Goal: Information Seeking & Learning: Find specific fact

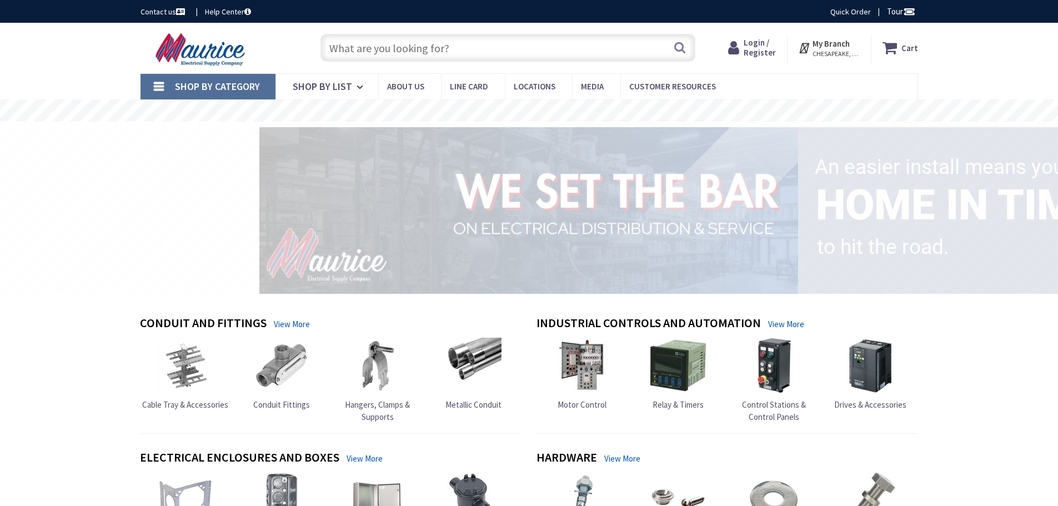
type input "Penguin Cir, [US_STATE][GEOGRAPHIC_DATA], [GEOGRAPHIC_DATA]"
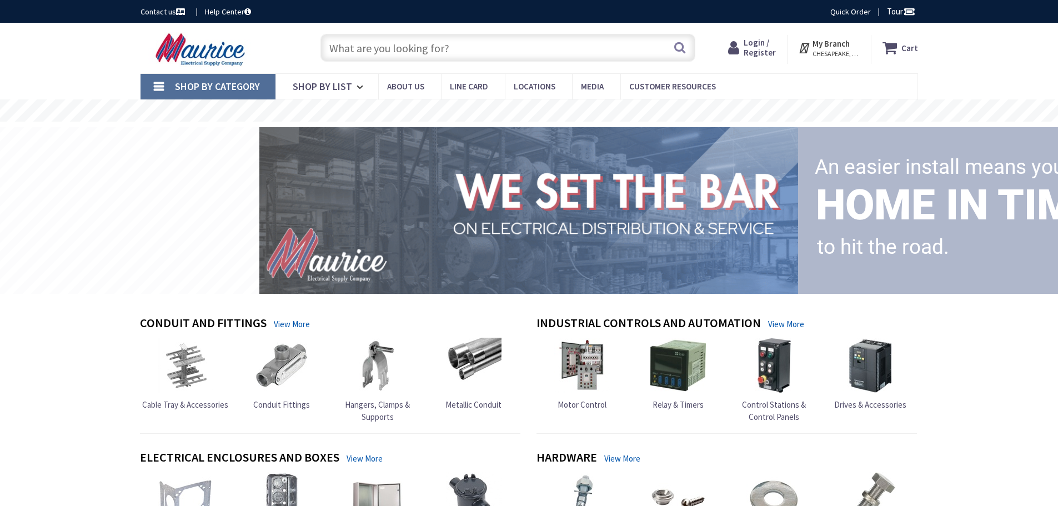
click at [371, 44] on input "text" at bounding box center [508, 48] width 375 height 28
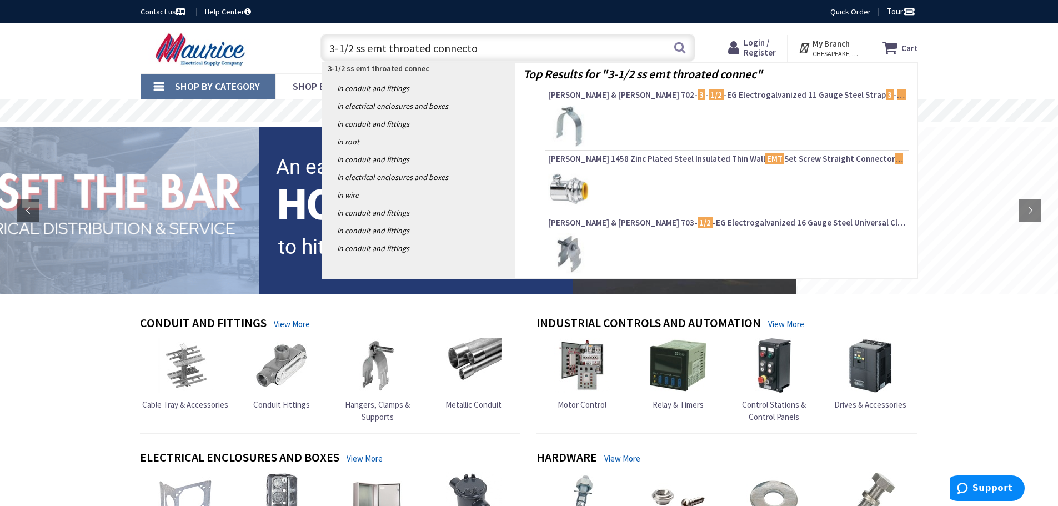
type input "3-1/2 ss emt throated connector"
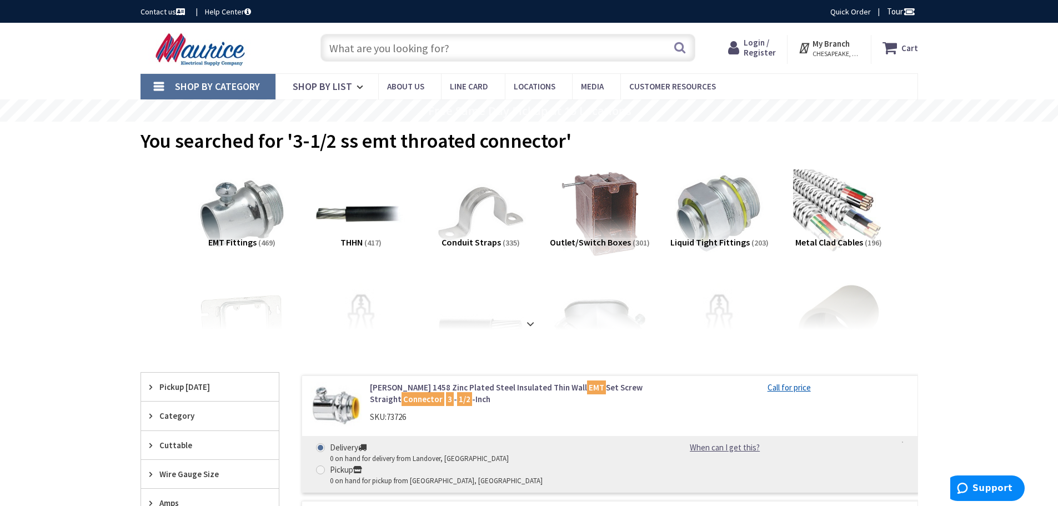
click at [821, 49] on span "CHESAPEAKE, VA" at bounding box center [836, 53] width 47 height 9
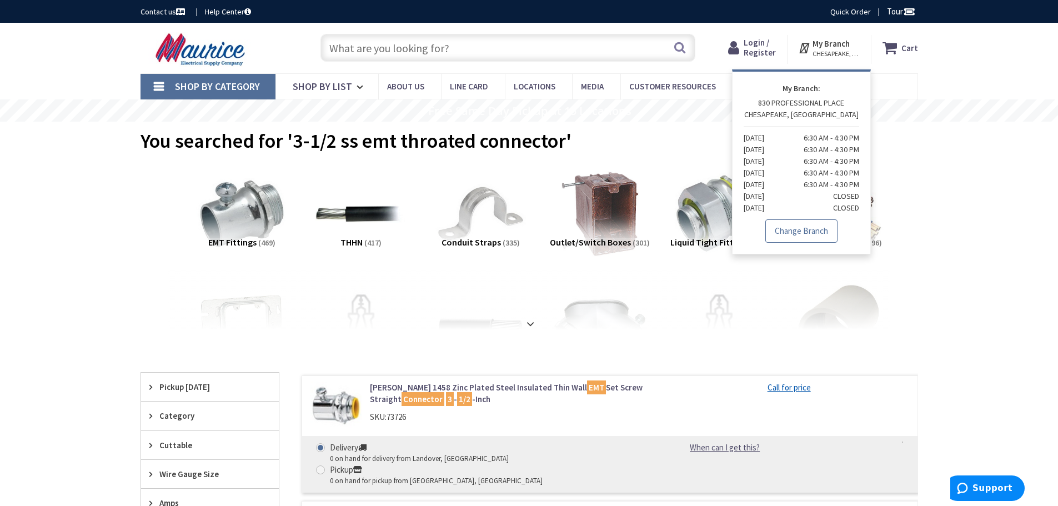
click at [791, 228] on link "Change Branch" at bounding box center [802, 230] width 72 height 23
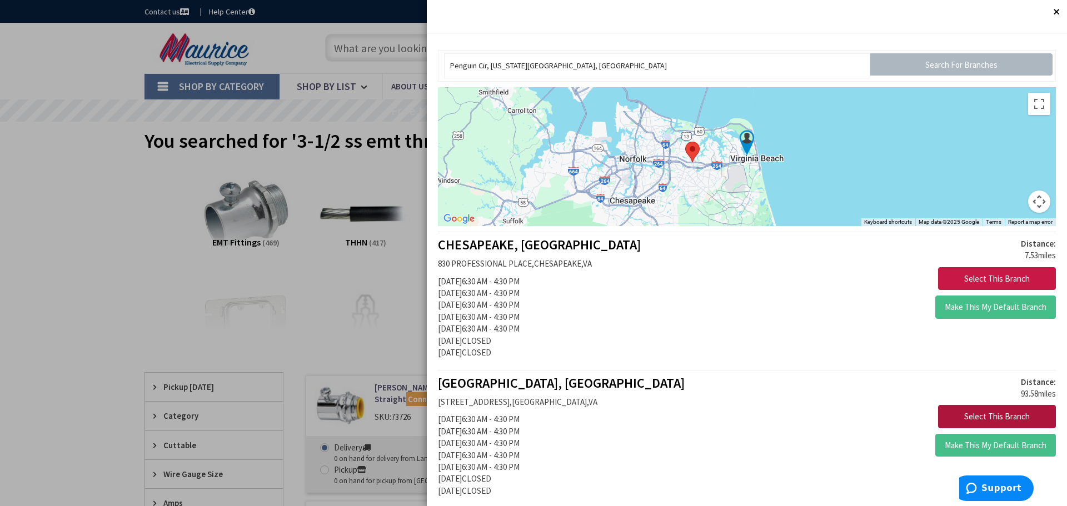
click at [940, 413] on button "Select This Branch" at bounding box center [997, 416] width 118 height 23
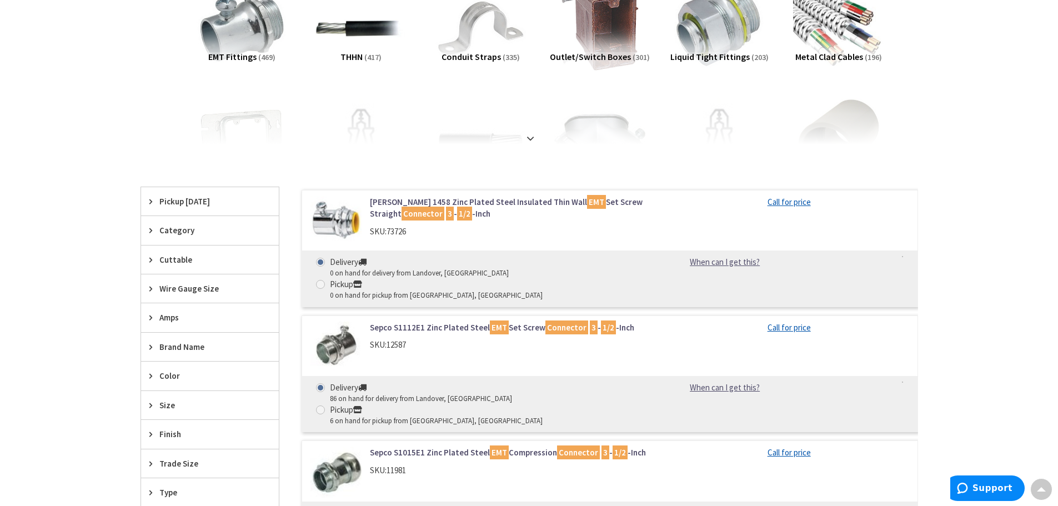
scroll to position [162, 0]
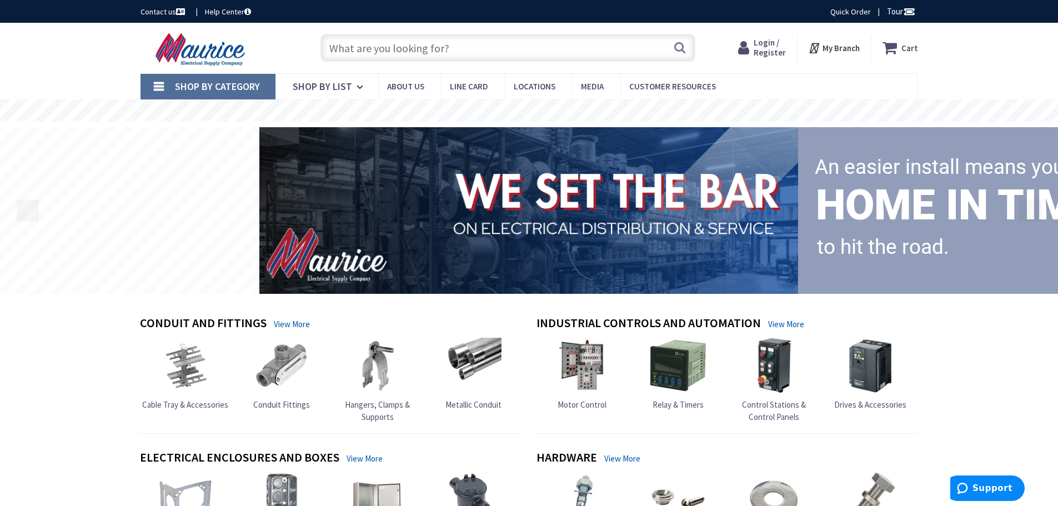
click at [349, 41] on input "text" at bounding box center [508, 48] width 375 height 28
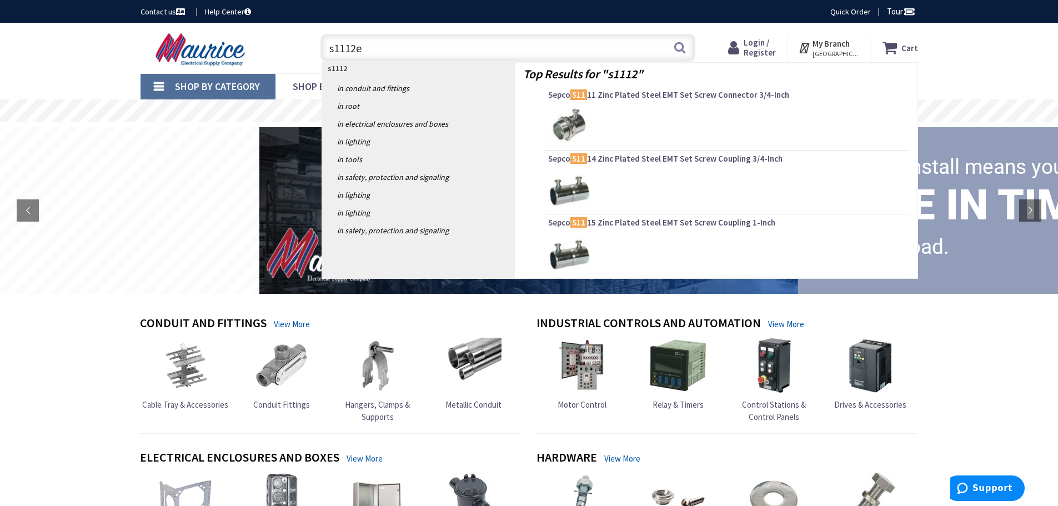
type input "s1112e1"
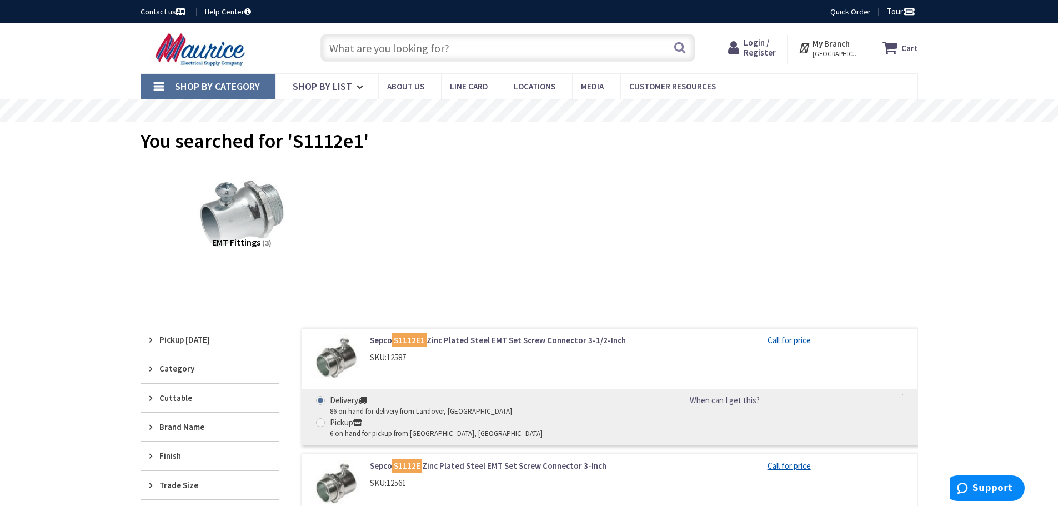
click at [455, 47] on input "text" at bounding box center [508, 48] width 375 height 28
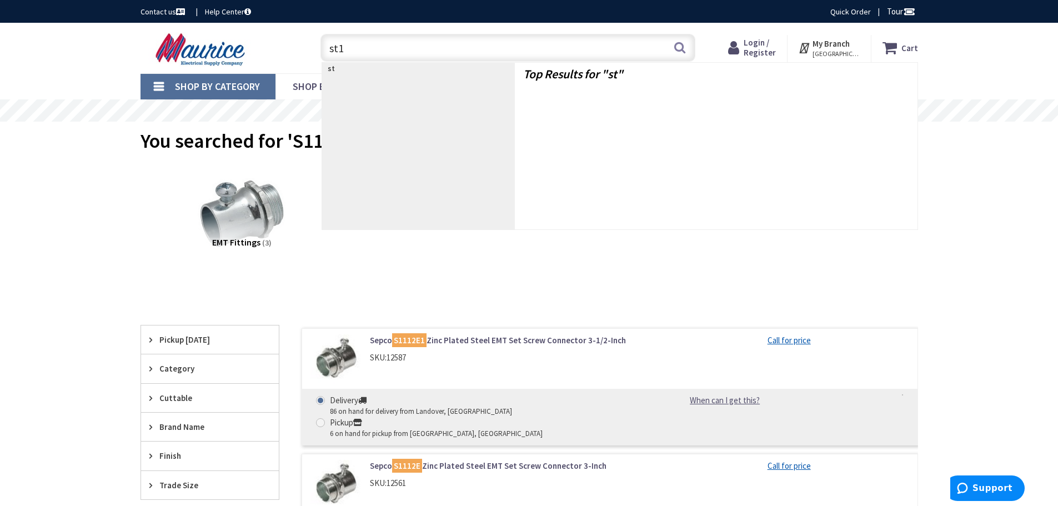
type input "st18"
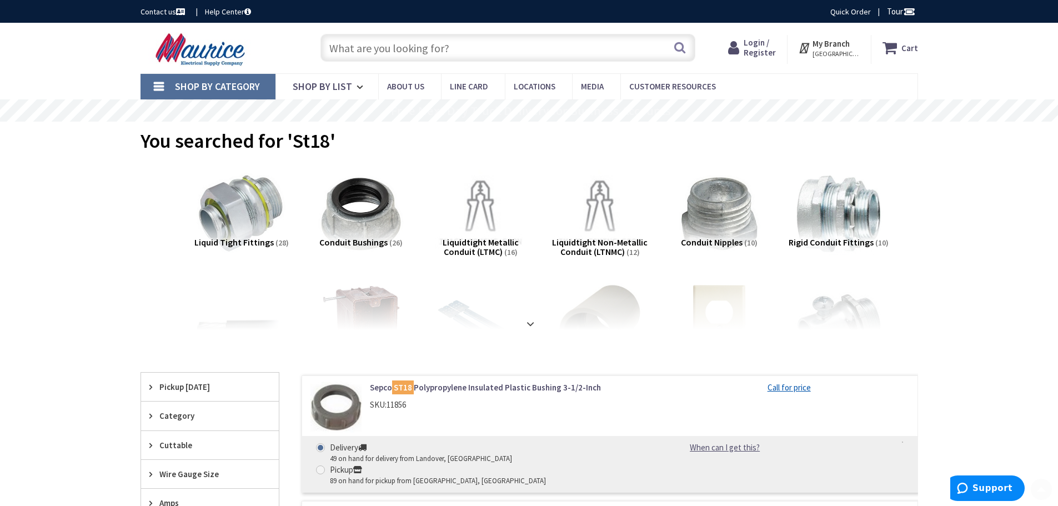
click at [403, 51] on input "text" at bounding box center [508, 48] width 375 height 28
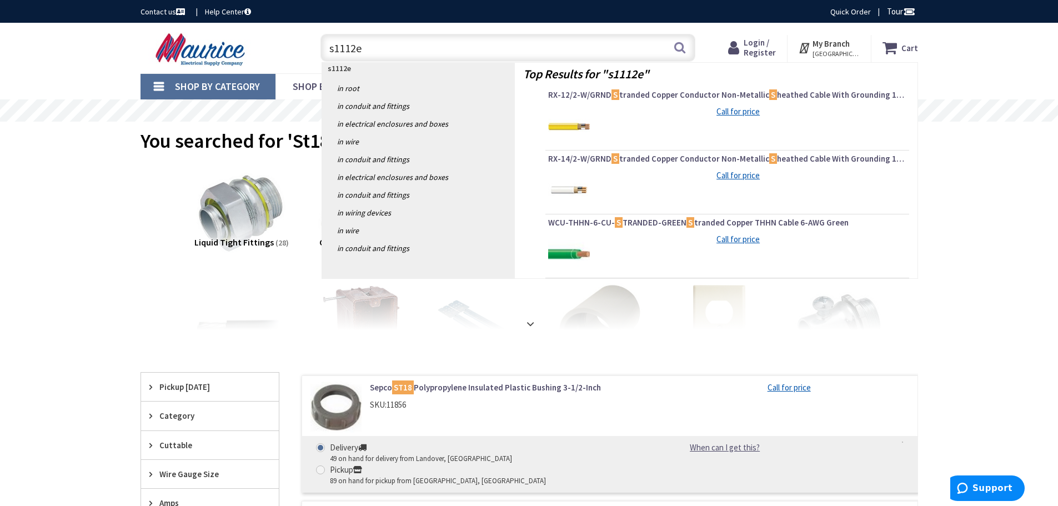
type input "s1112e1"
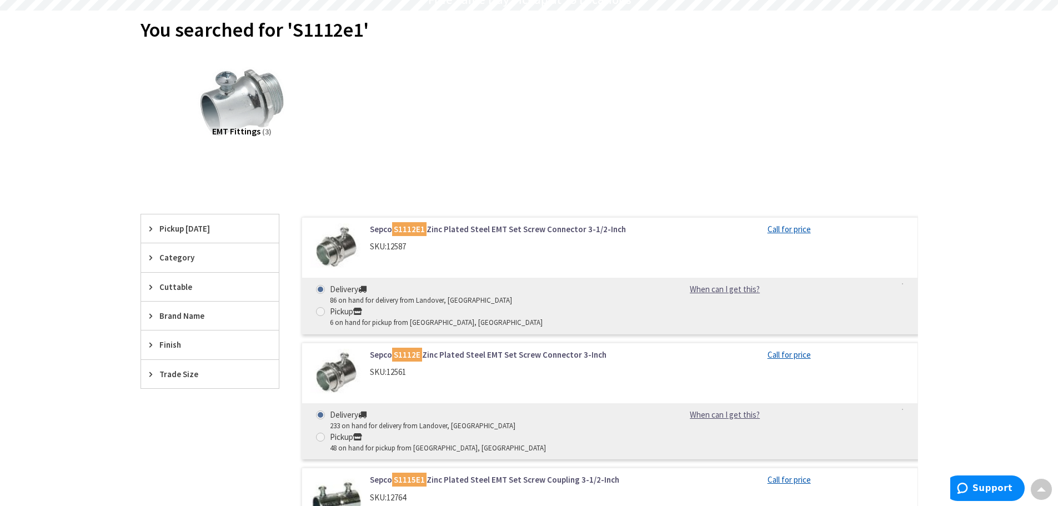
scroll to position [167, 0]
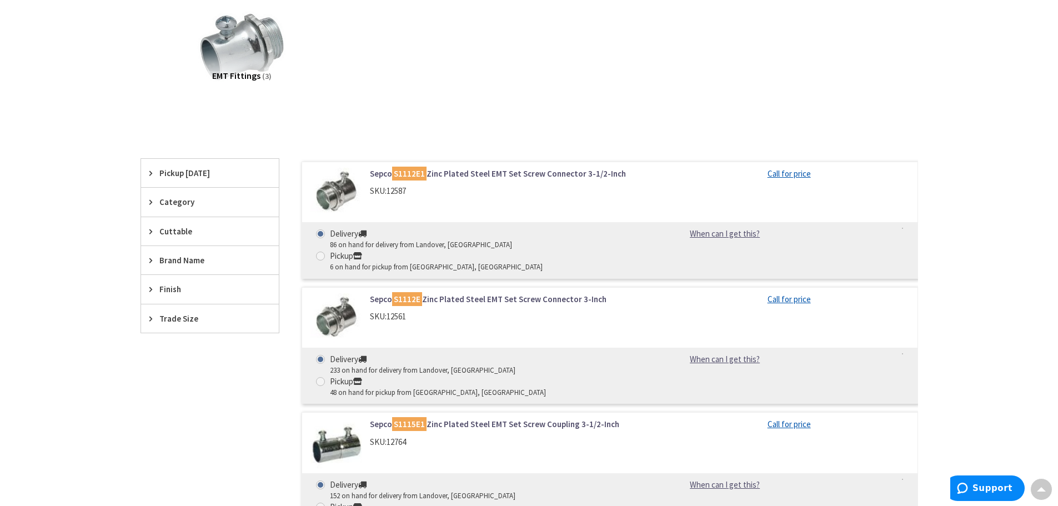
click at [444, 177] on link "Sepco S1112E1 Zinc Plated Steel EMT Set Screw Connector 3-1/2-Inch" at bounding box center [511, 174] width 283 height 12
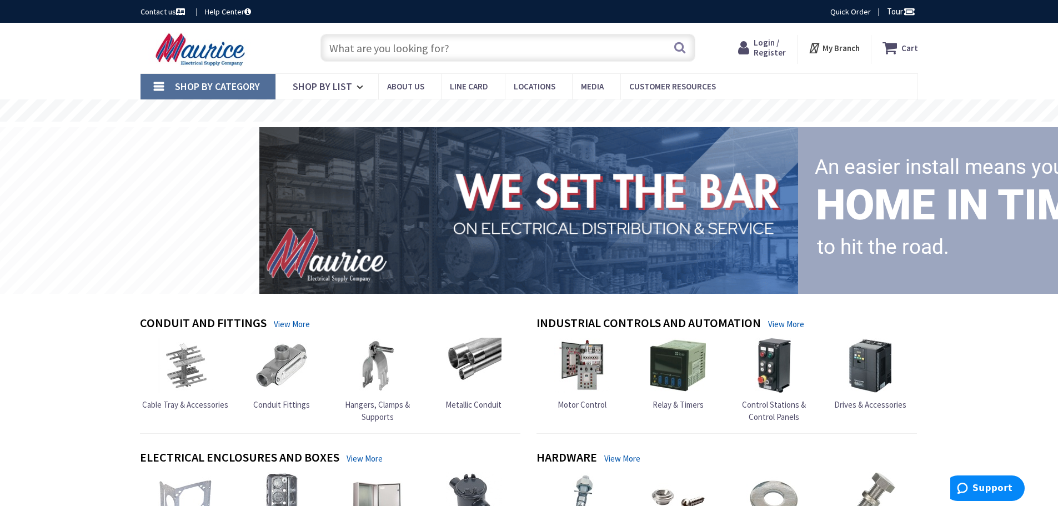
click at [359, 57] on input "text" at bounding box center [508, 48] width 375 height 28
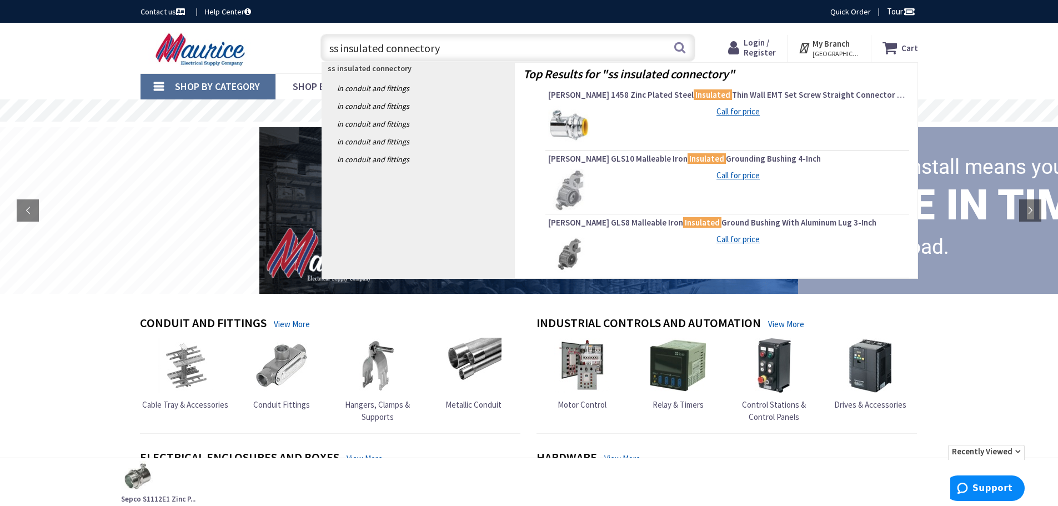
type input "ss insulated connector"
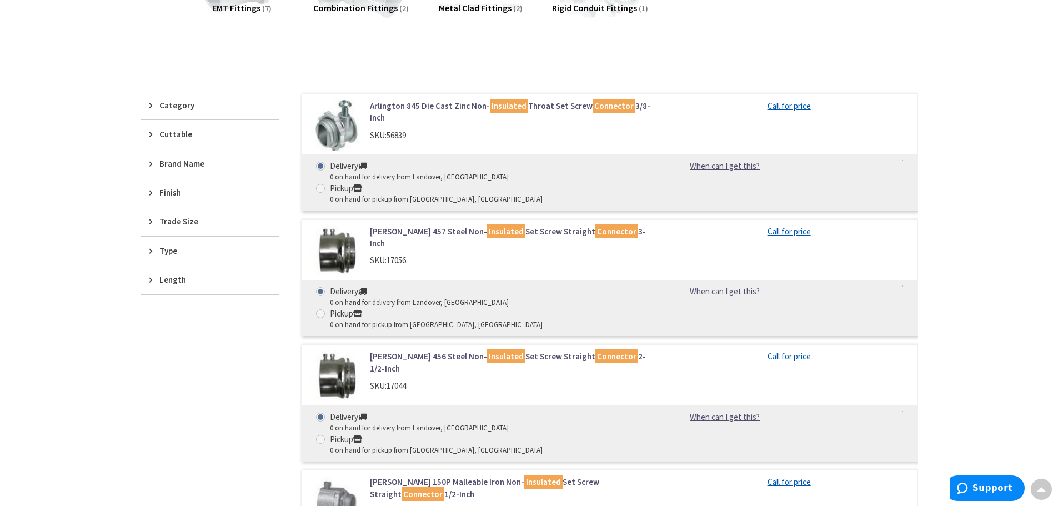
scroll to position [222, 0]
